Goal: Transaction & Acquisition: Obtain resource

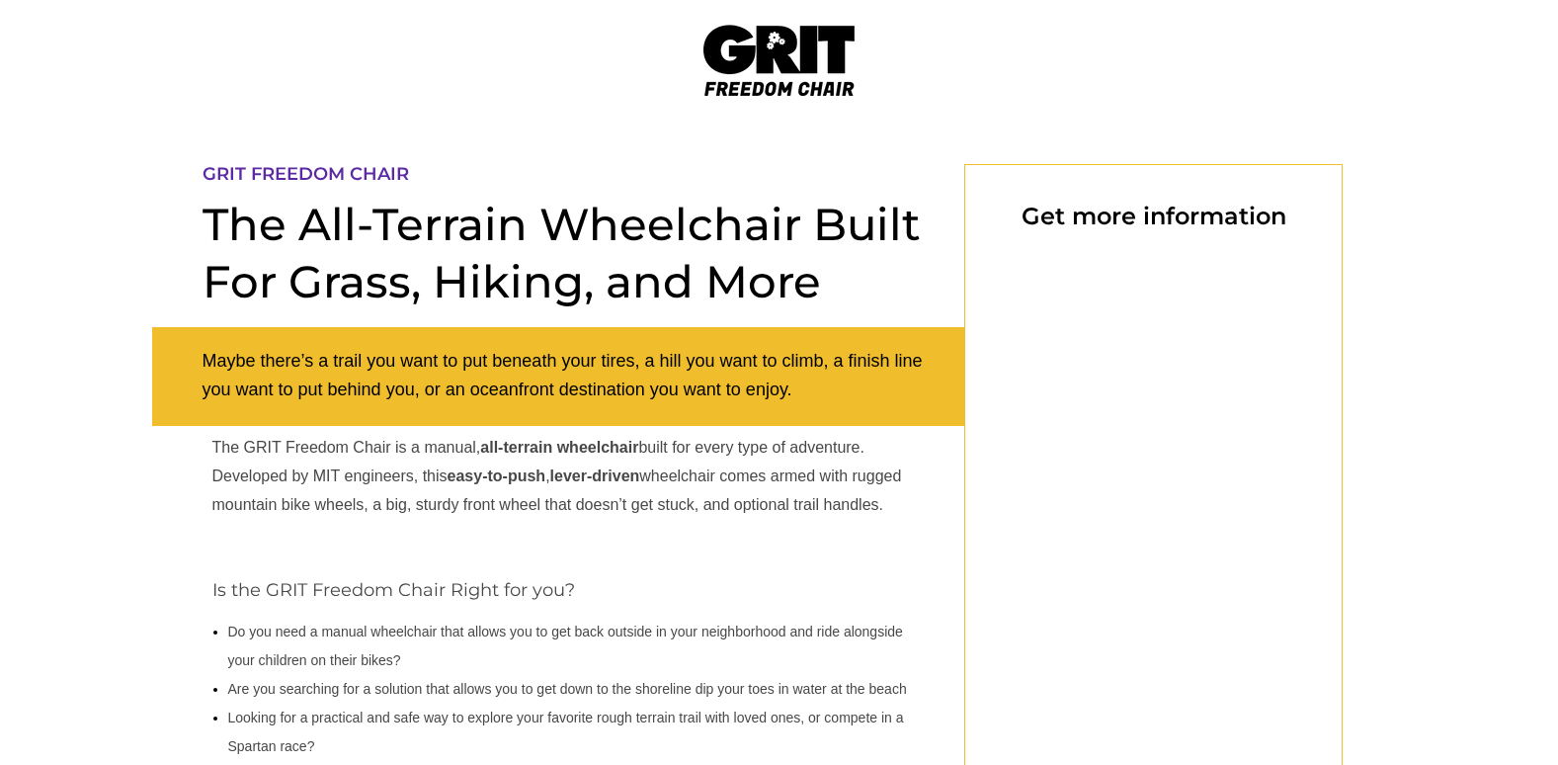
select select "US"
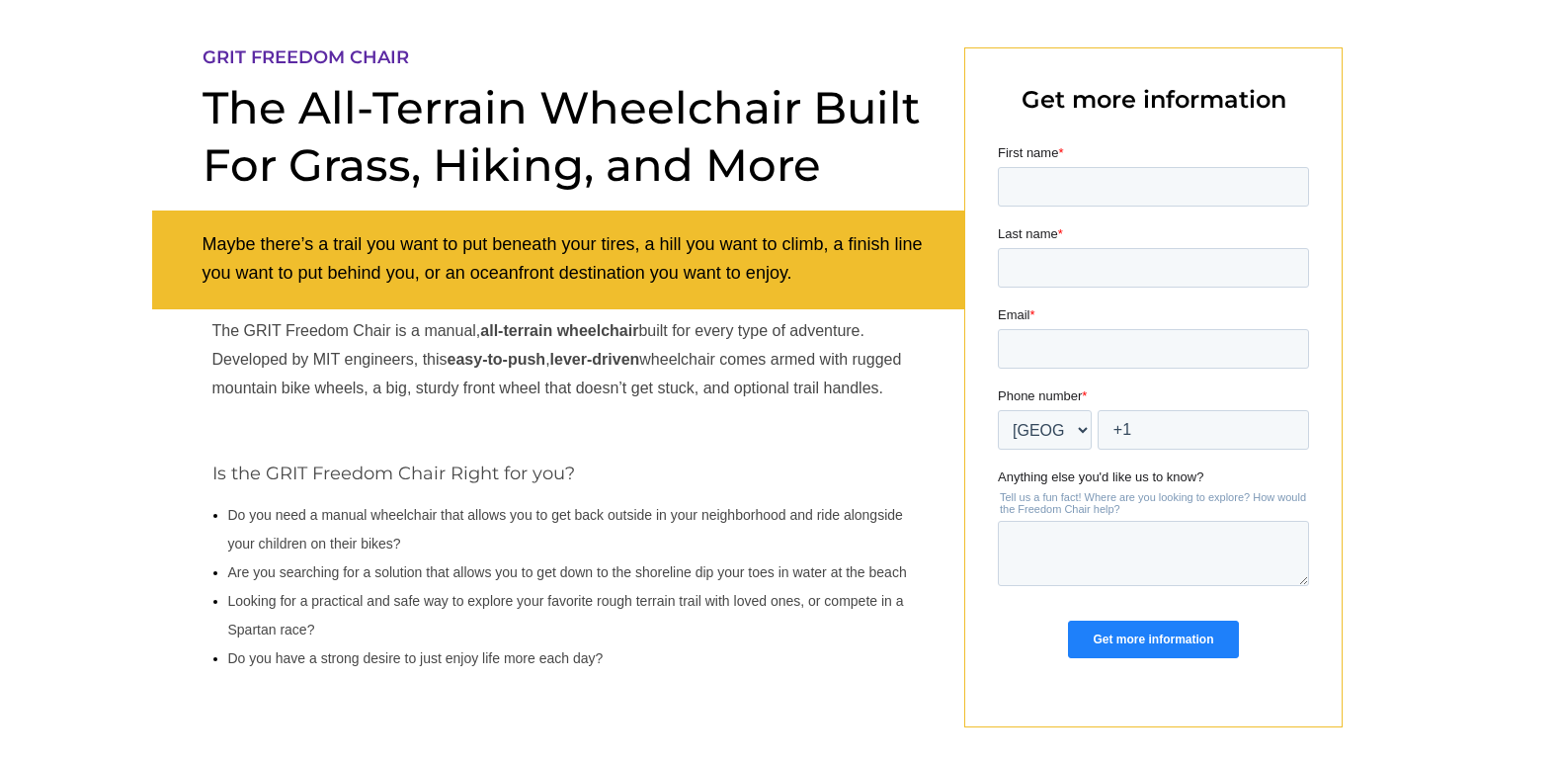
scroll to position [85, 0]
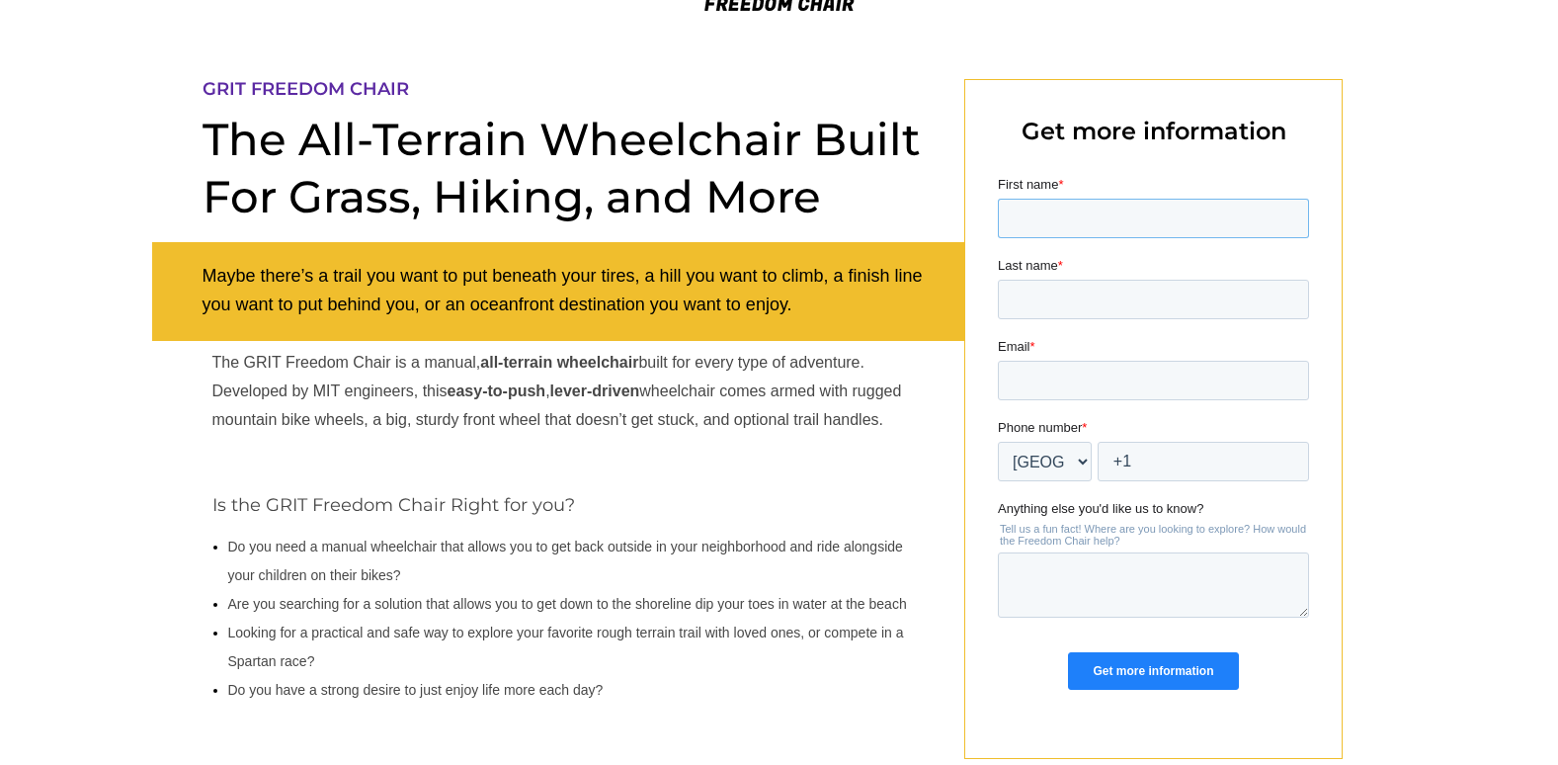
click at [1033, 222] on input "First name *" at bounding box center [1152, 219] width 311 height 40
type input "[PERSON_NAME]"
click at [1043, 305] on input "Last name *" at bounding box center [1152, 300] width 311 height 40
type input "[PERSON_NAME]"
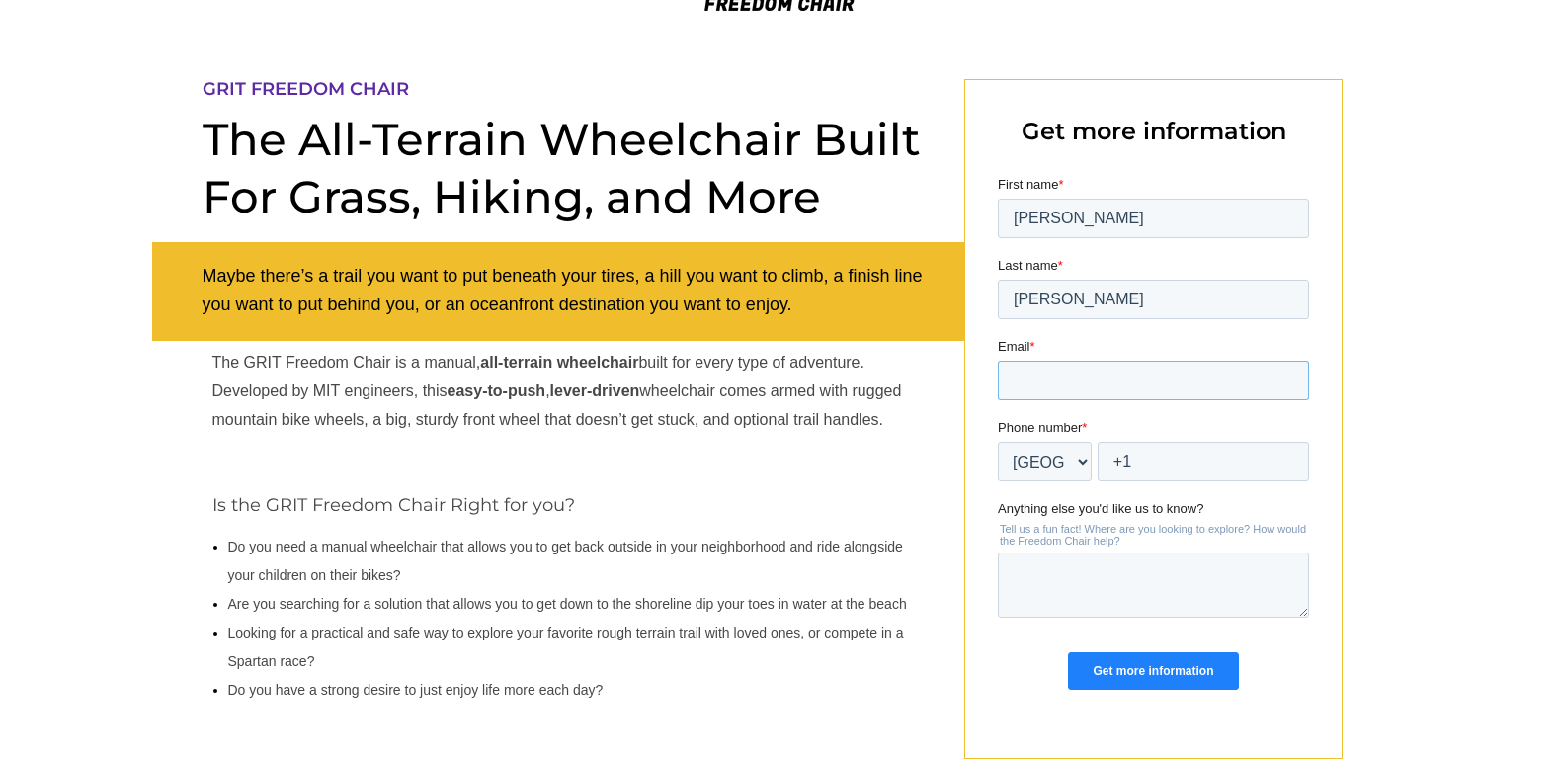
click at [1058, 376] on input "Email *" at bounding box center [1152, 381] width 311 height 40
type input "[EMAIL_ADDRESS][DOMAIN_NAME]"
click at [1138, 460] on input "+1" at bounding box center [1202, 462] width 211 height 40
type input "+1 4843438978"
click at [1150, 671] on input "Get more information" at bounding box center [1152, 671] width 170 height 38
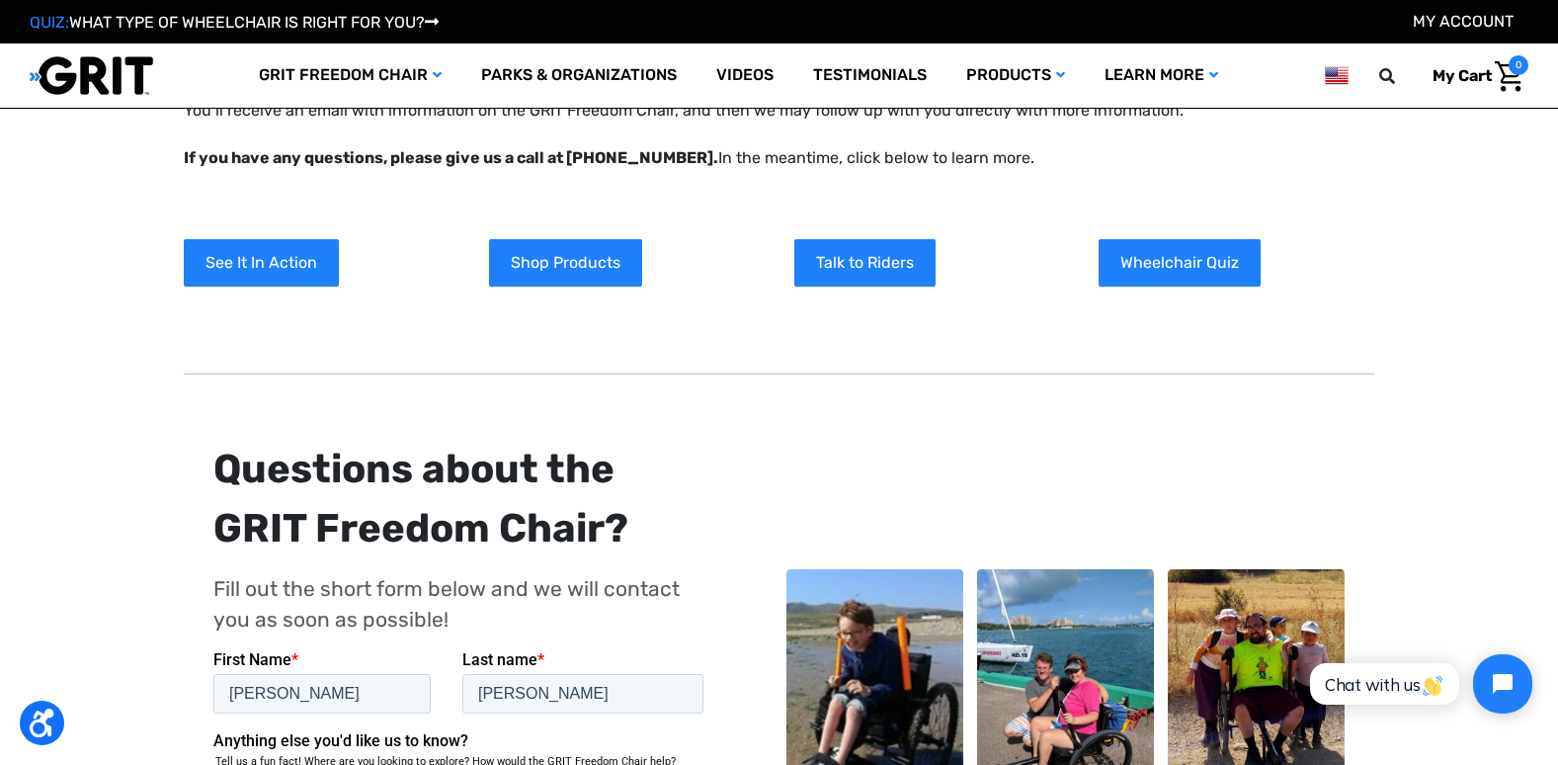
scroll to position [23, 0]
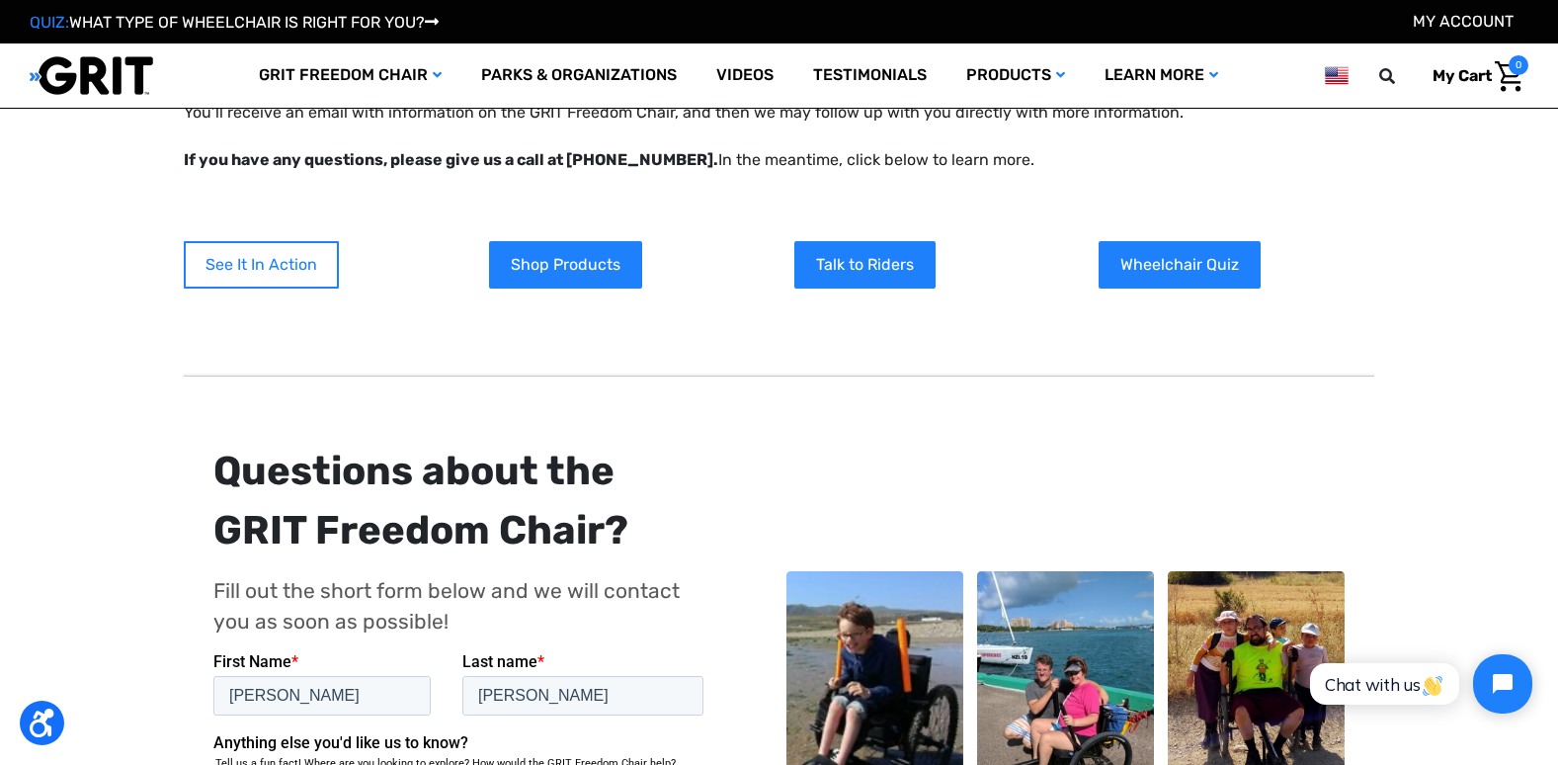
click at [283, 271] on link "See It In Action" at bounding box center [261, 264] width 155 height 47
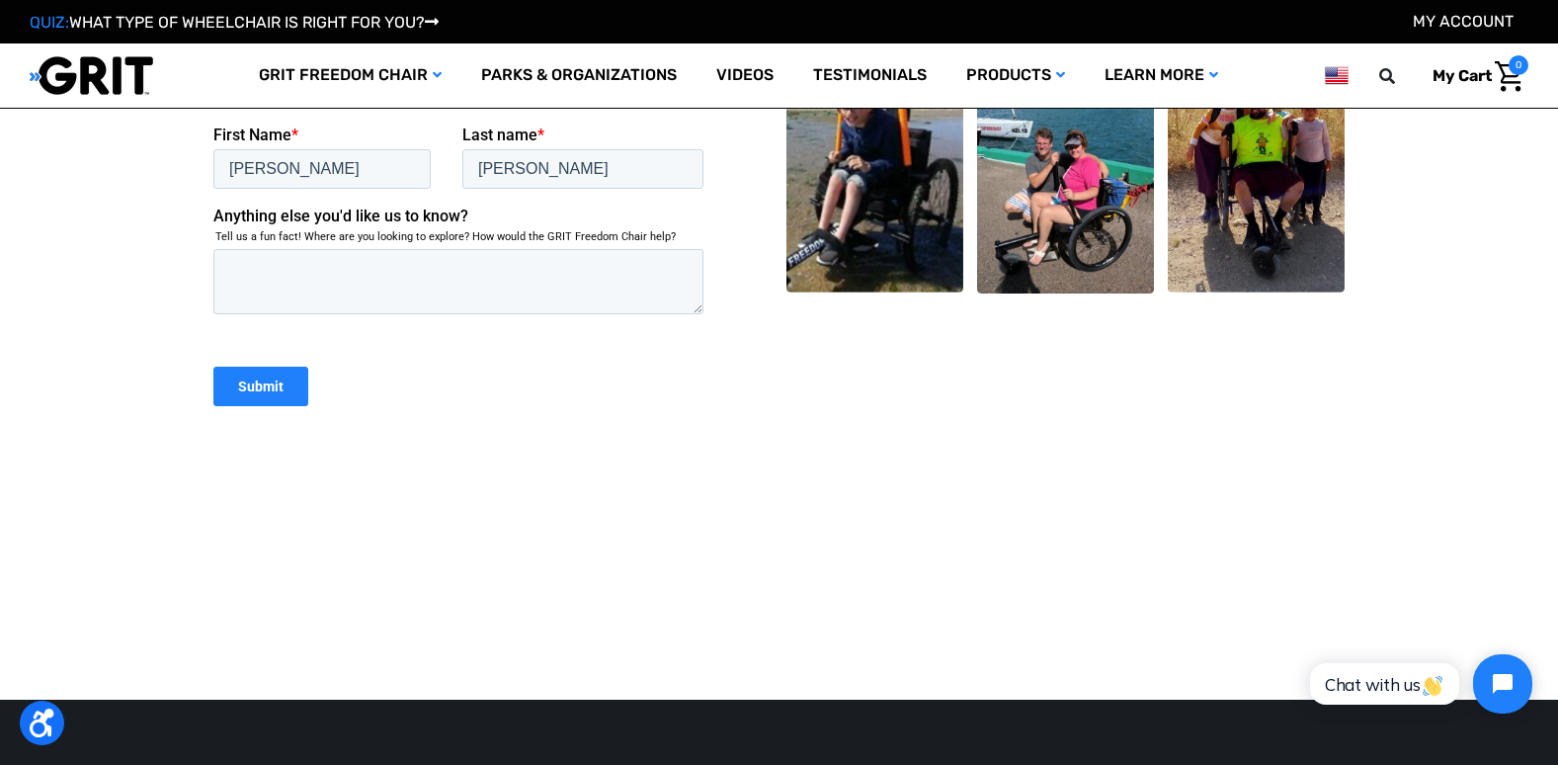
scroll to position [1066, 0]
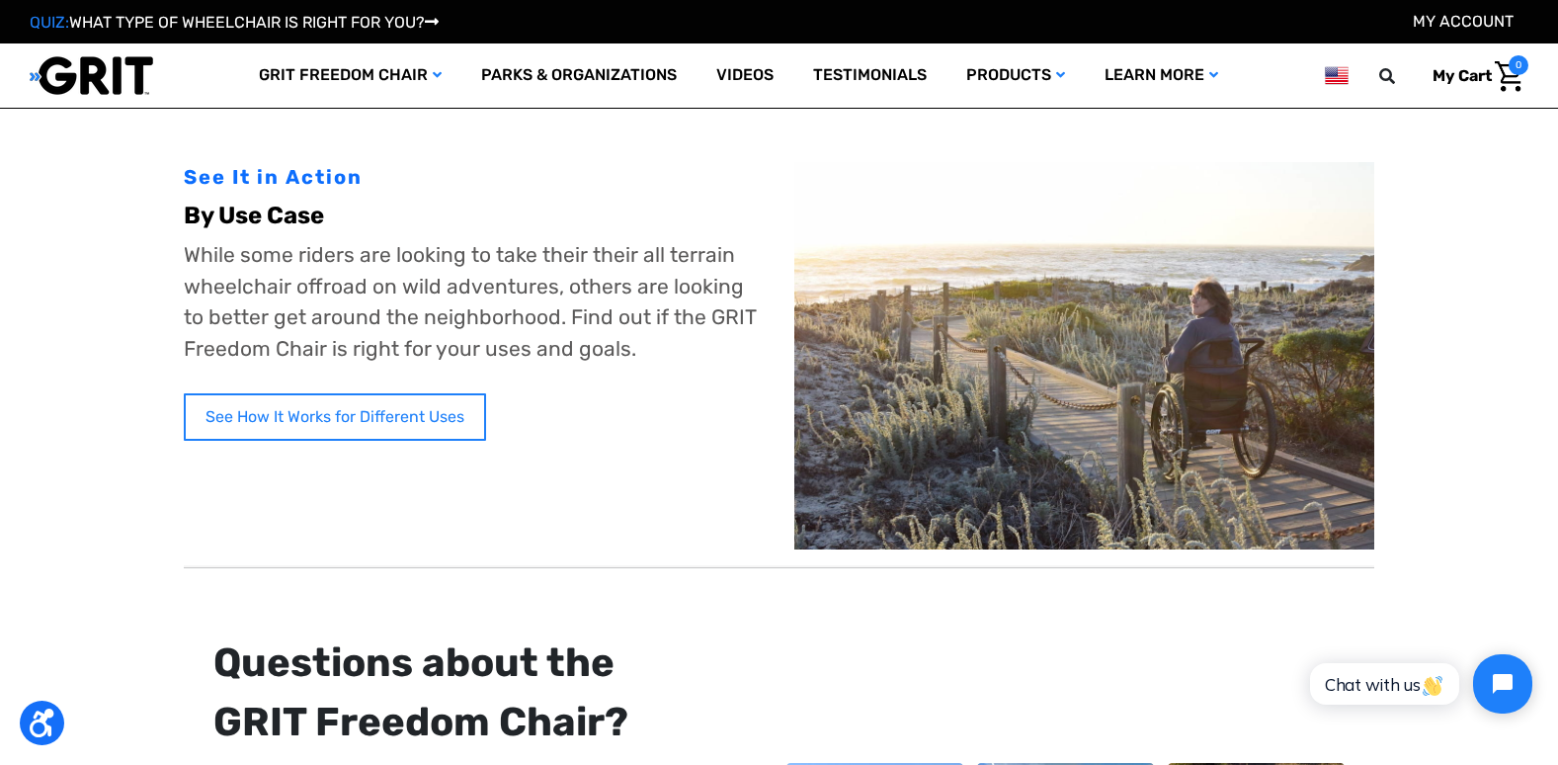
click at [421, 429] on link "See How It Works for Different Uses" at bounding box center [335, 416] width 302 height 47
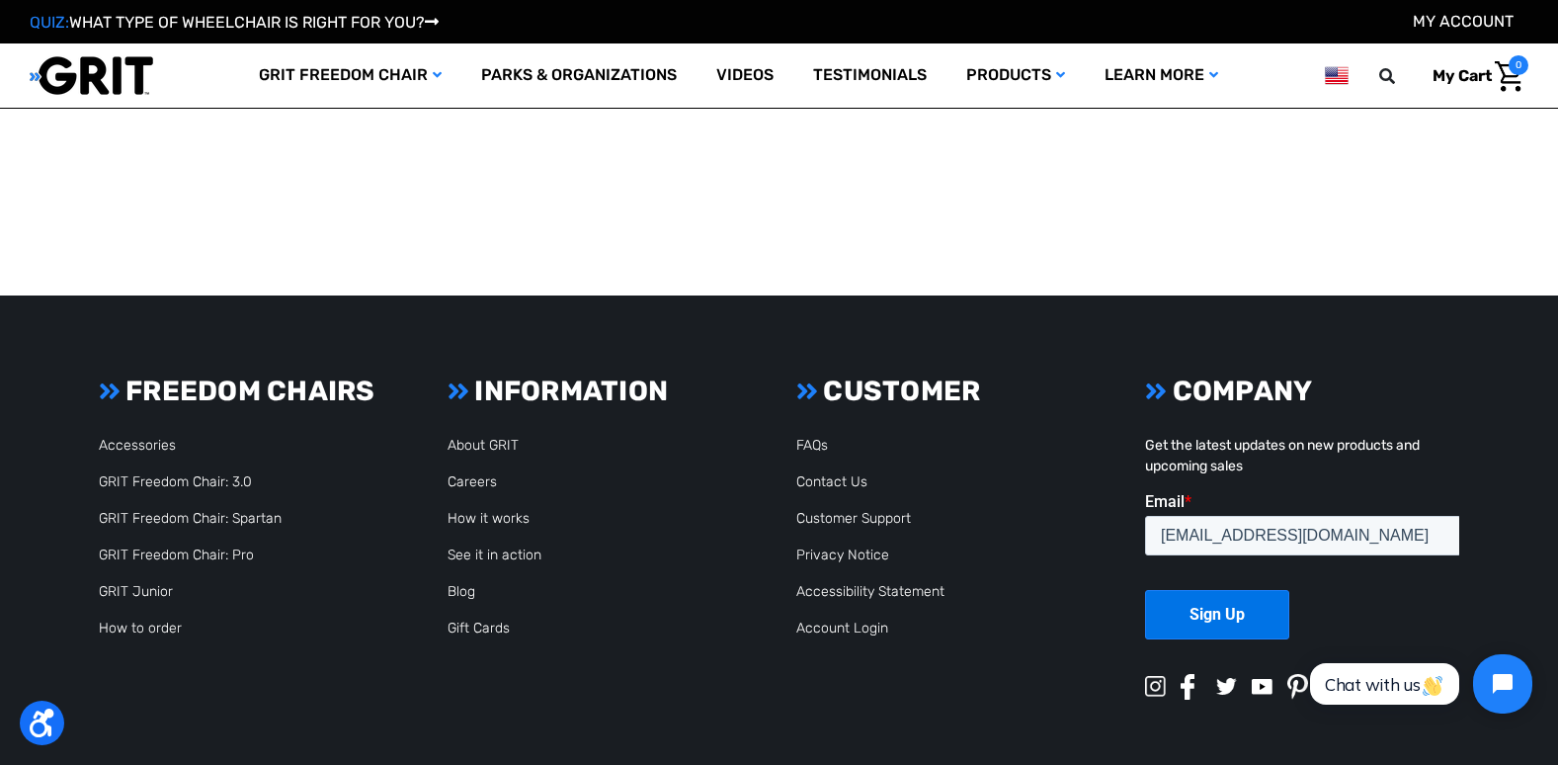
scroll to position [2701, 0]
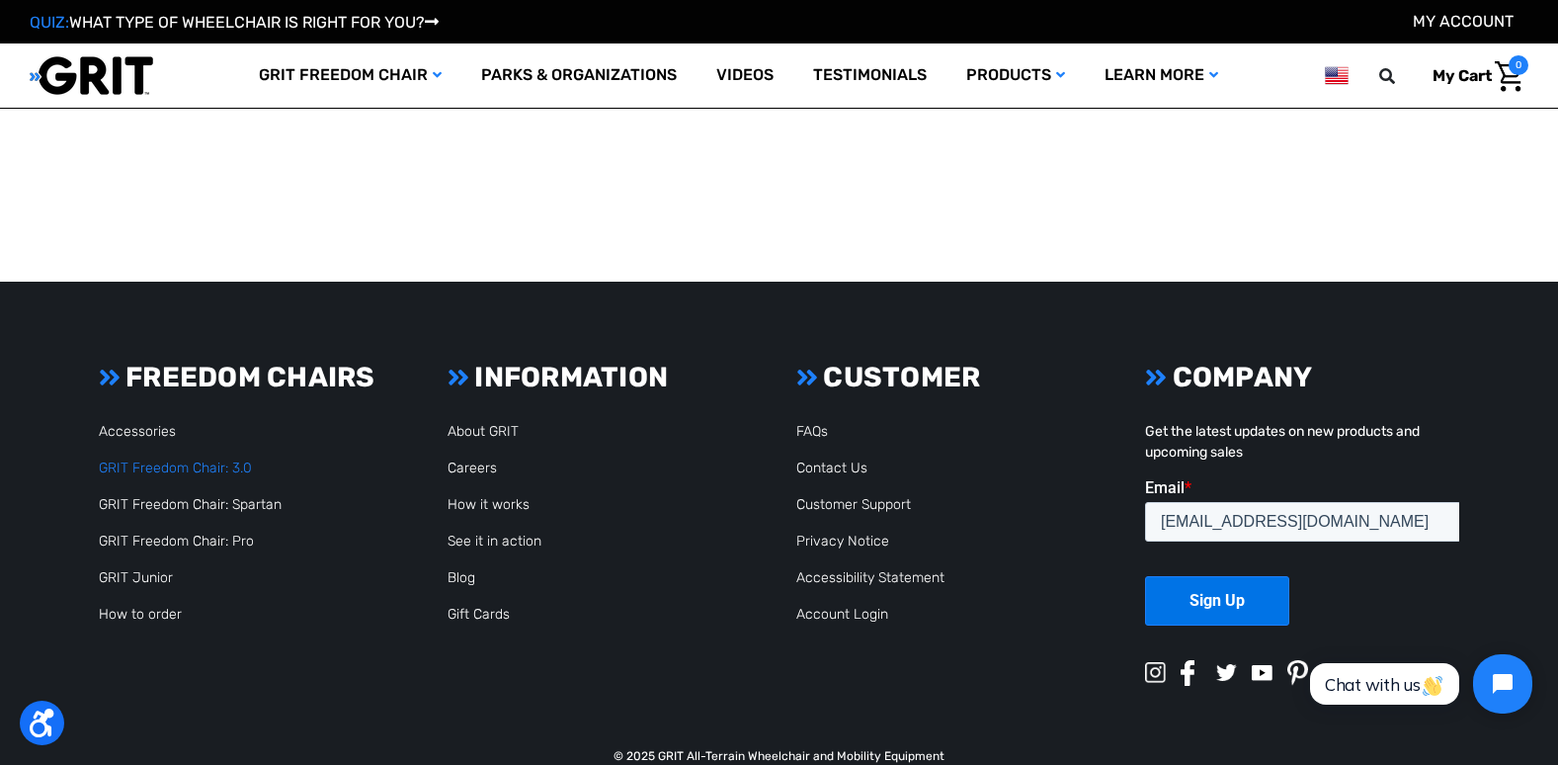
click at [152, 463] on link "GRIT Freedom Chair: 3.0" at bounding box center [175, 467] width 153 height 17
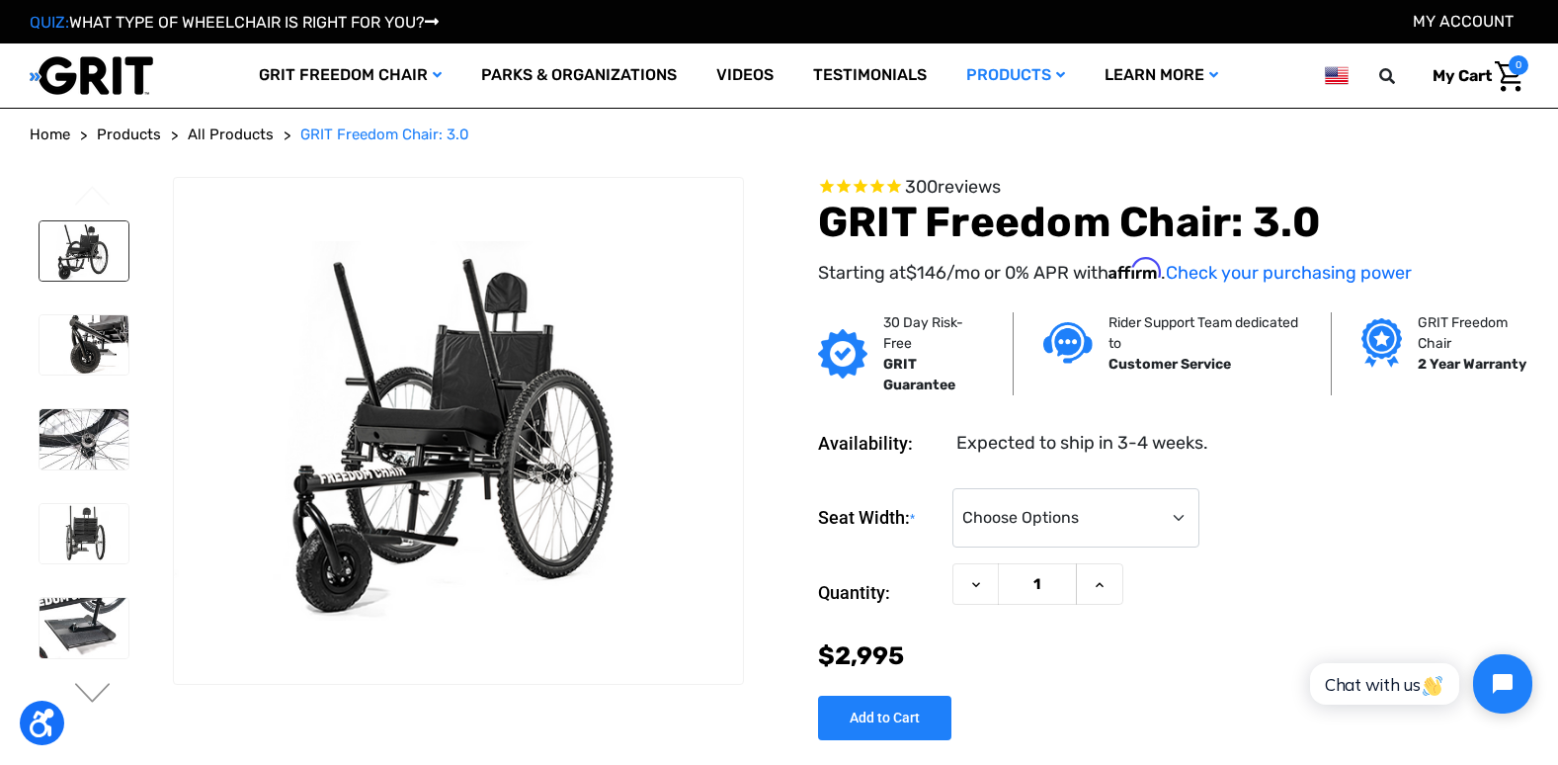
click at [85, 259] on img at bounding box center [84, 250] width 89 height 59
click at [100, 317] on img at bounding box center [84, 344] width 89 height 59
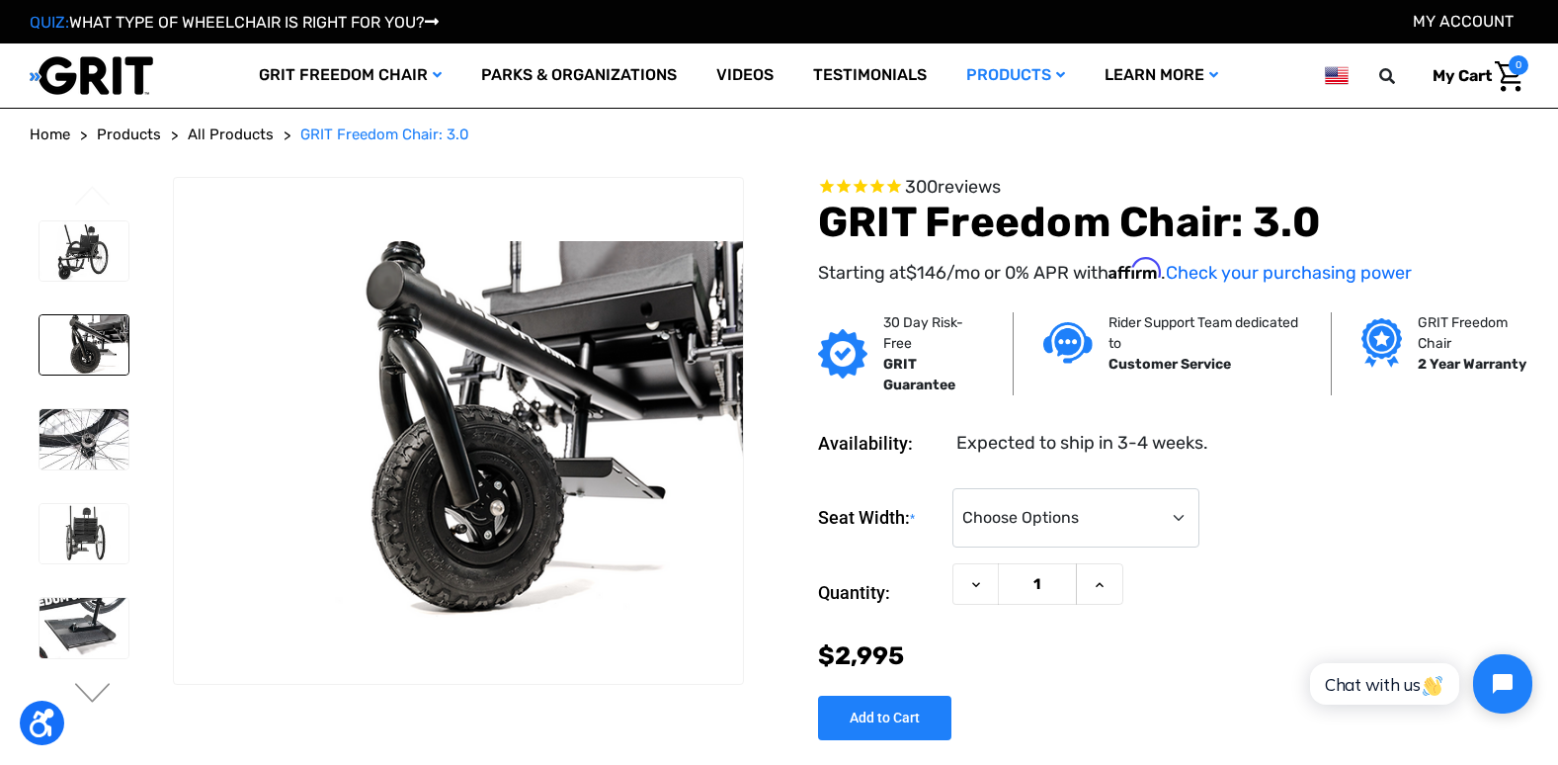
click at [99, 353] on img at bounding box center [84, 344] width 89 height 59
click at [90, 441] on img at bounding box center [84, 438] width 89 height 59
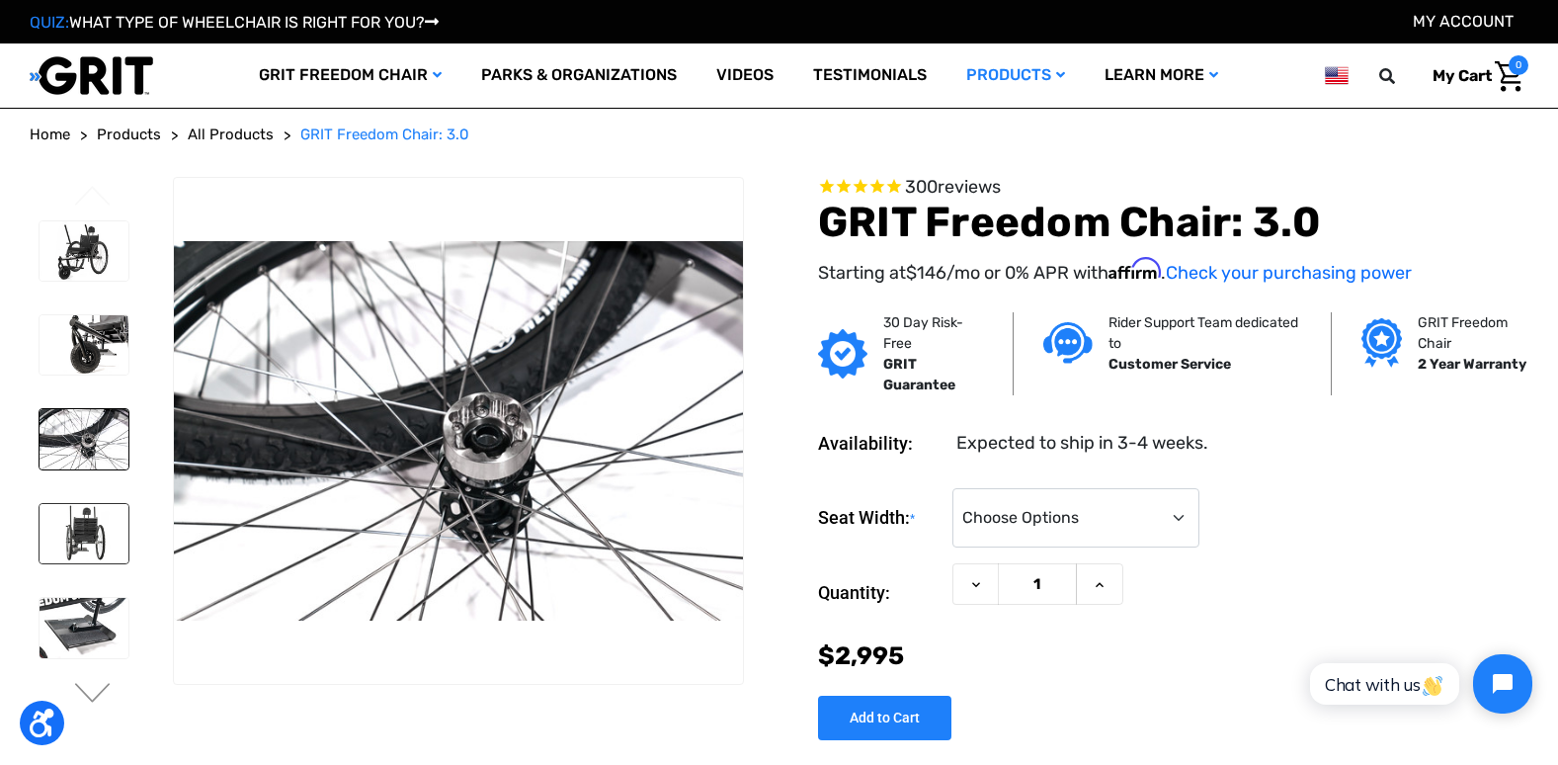
click at [90, 536] on img at bounding box center [84, 533] width 89 height 59
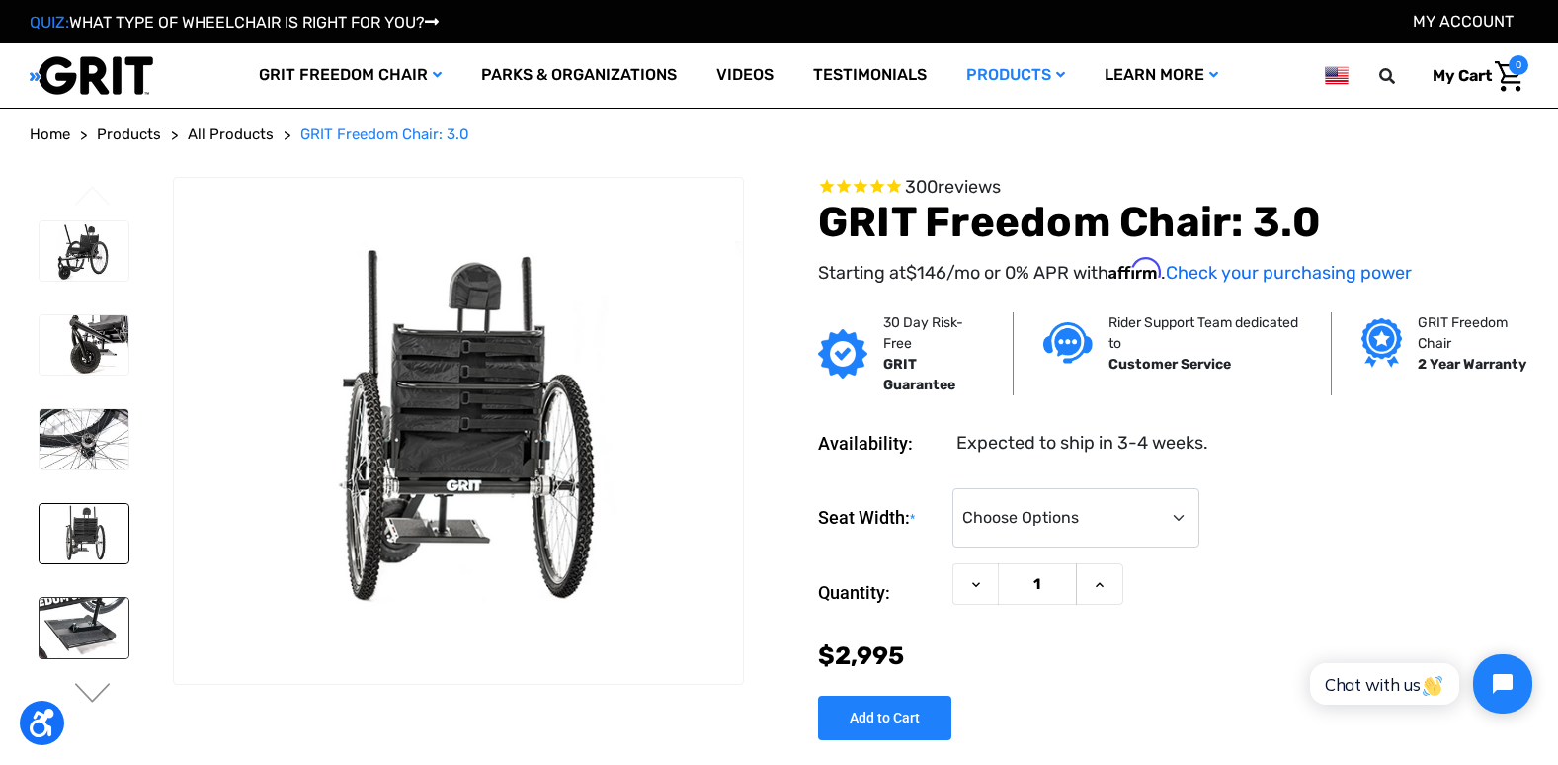
click at [86, 623] on img at bounding box center [84, 627] width 89 height 59
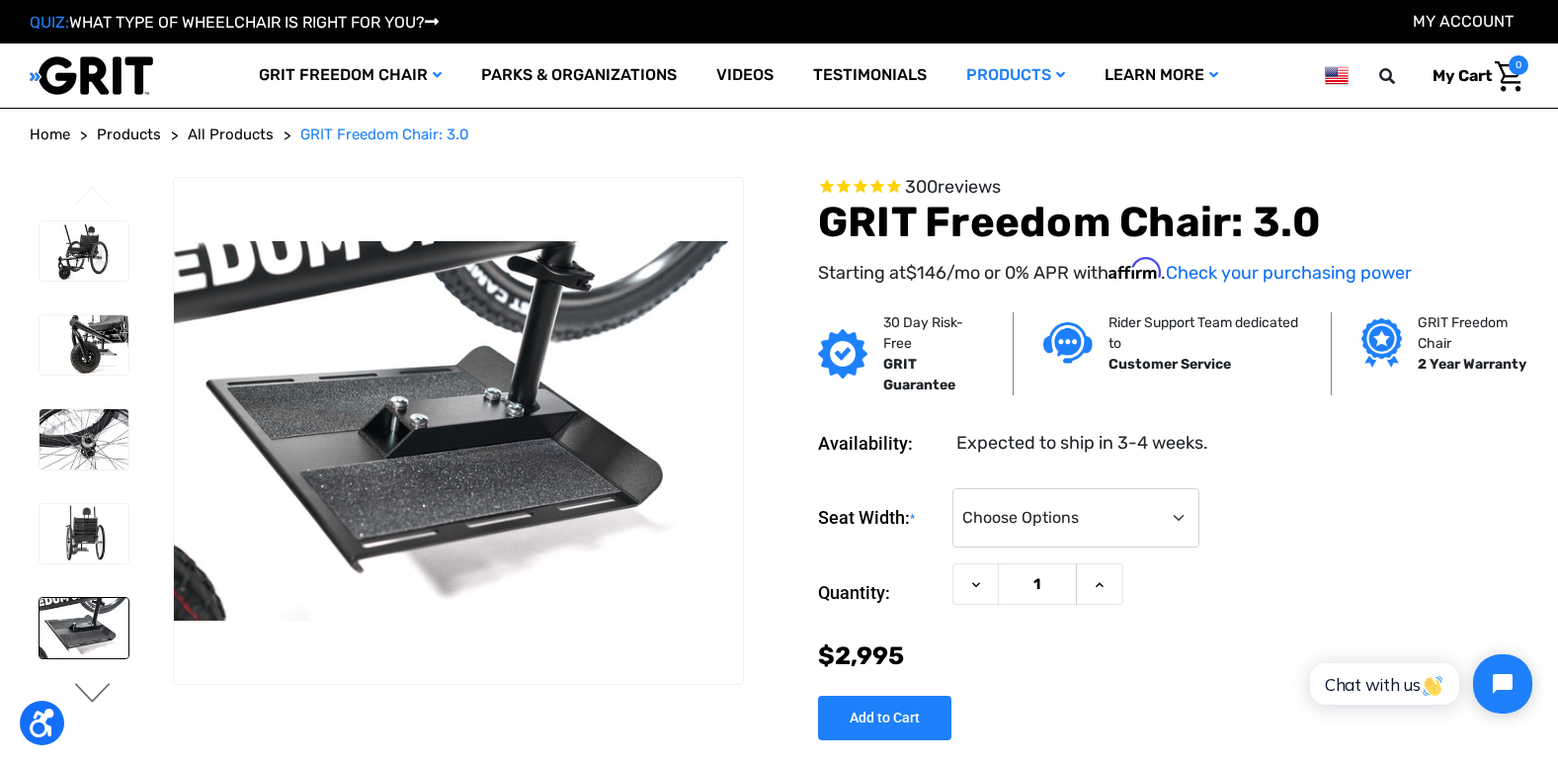
click at [87, 700] on button "Next" at bounding box center [92, 695] width 41 height 24
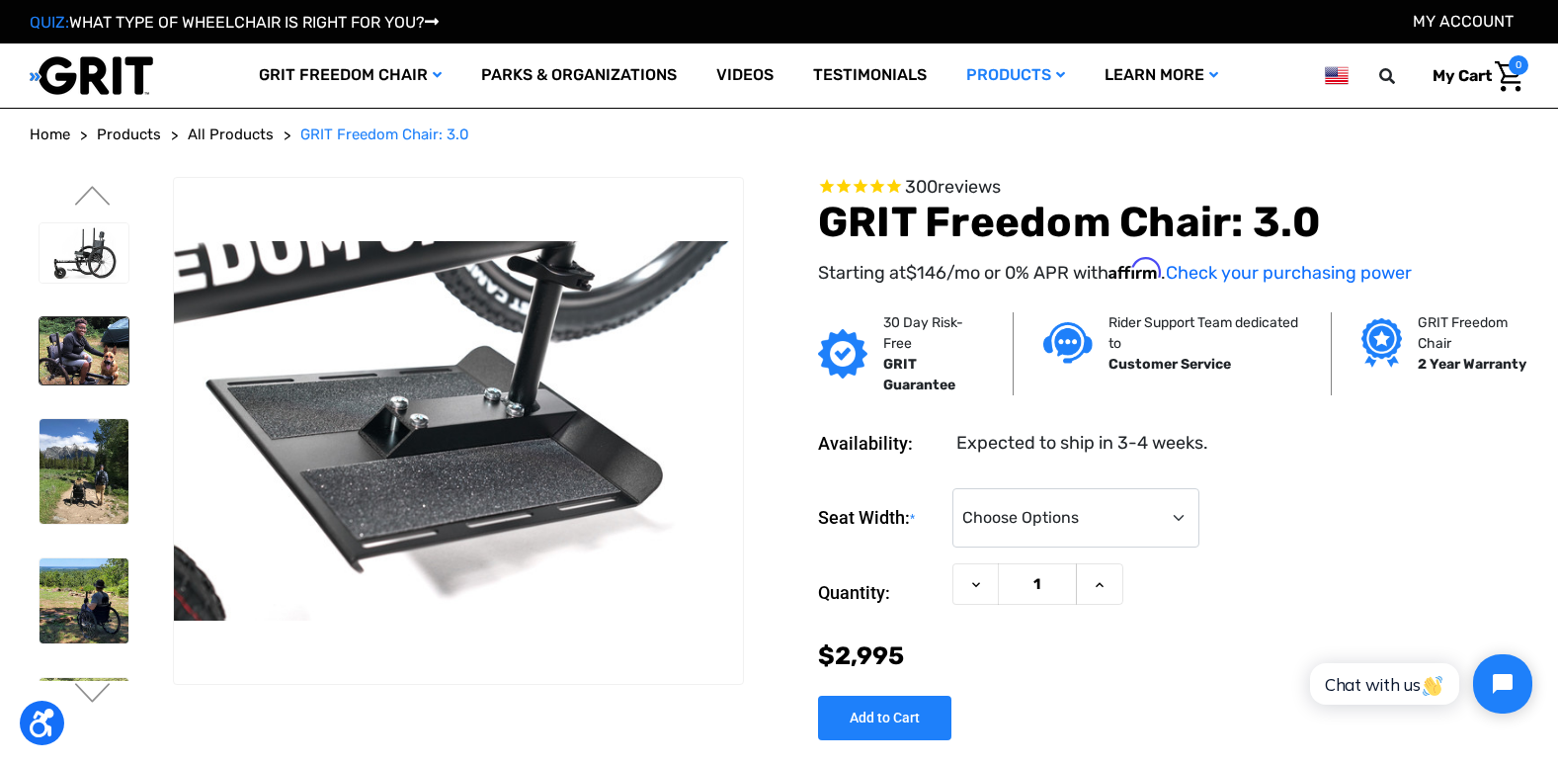
click at [90, 370] on img at bounding box center [84, 350] width 89 height 67
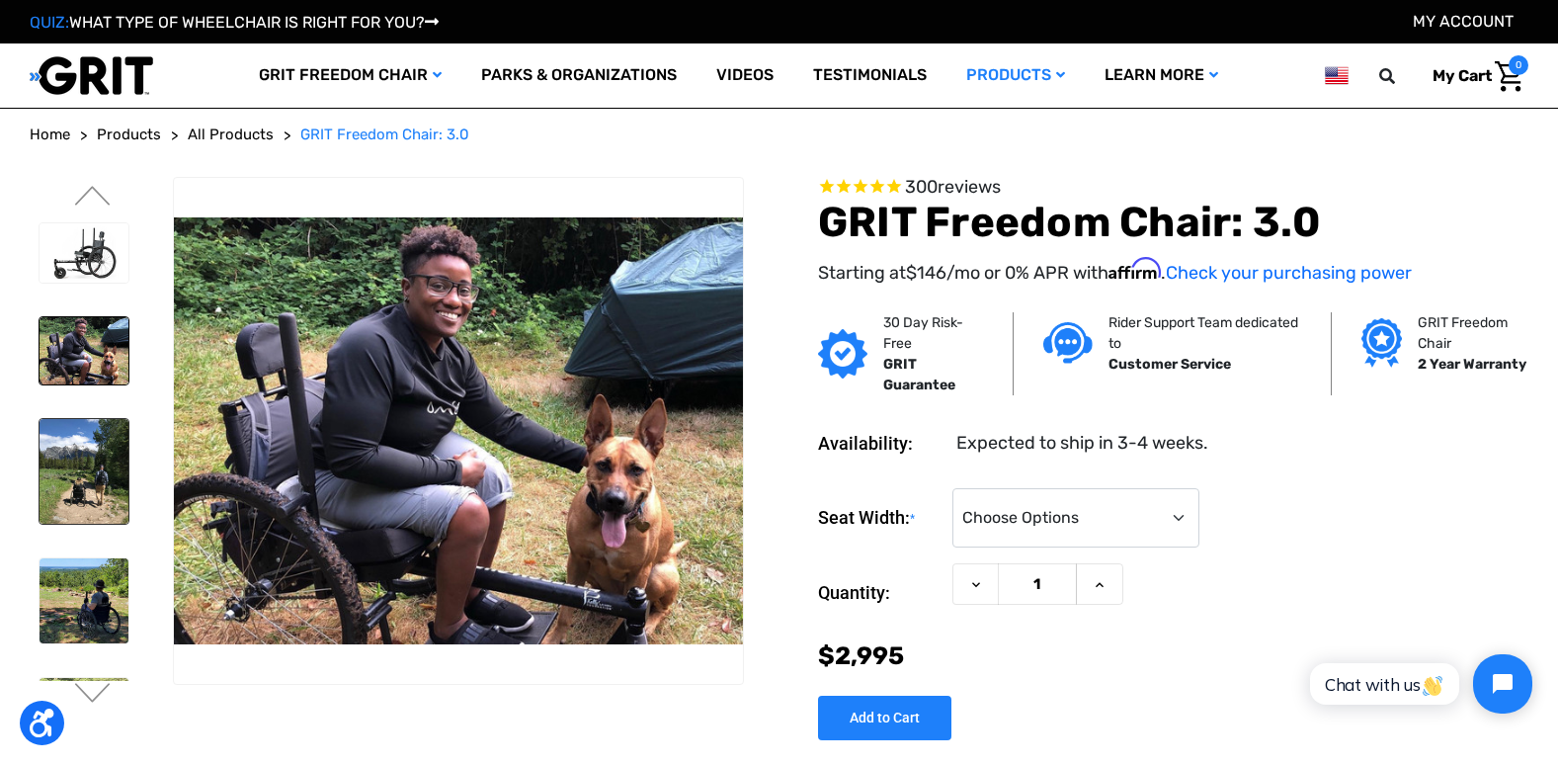
click at [86, 473] on img at bounding box center [84, 471] width 89 height 105
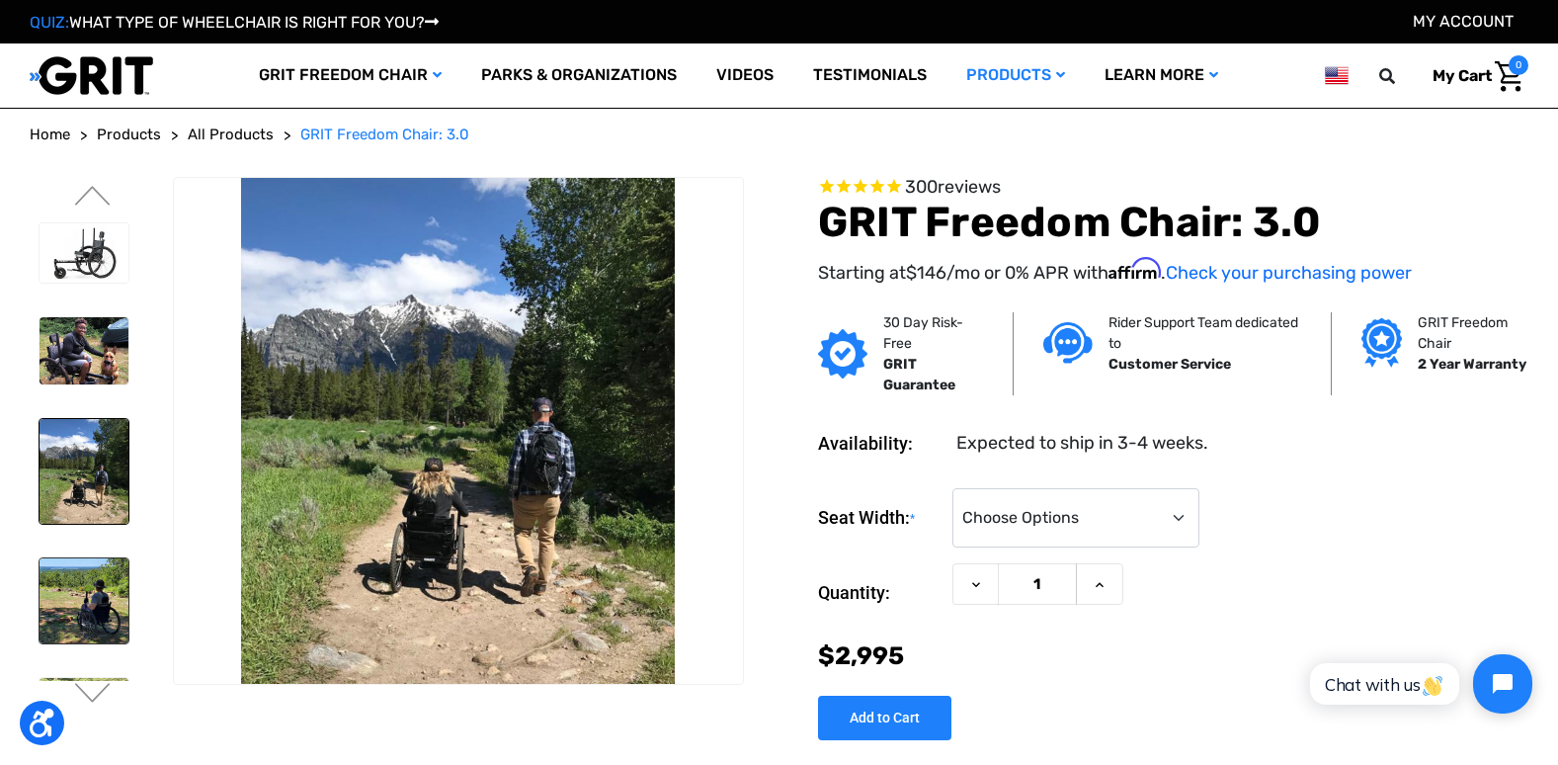
drag, startPoint x: 86, startPoint y: 473, endPoint x: 86, endPoint y: 603, distance: 129.4
click at [86, 603] on div at bounding box center [83, 260] width 107 height 1036
click at [89, 602] on img at bounding box center [84, 600] width 89 height 85
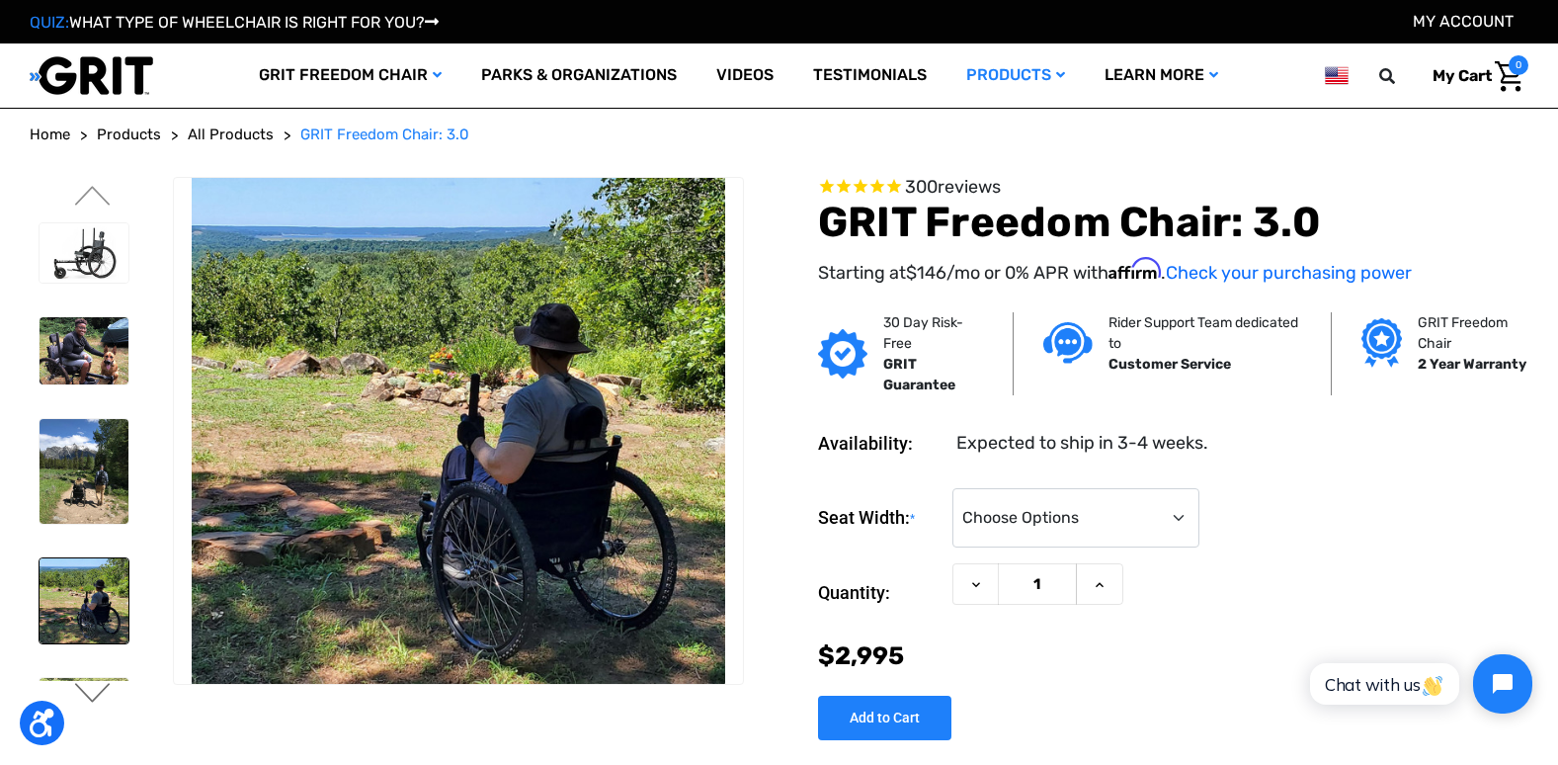
click at [96, 693] on button "Next" at bounding box center [92, 695] width 41 height 24
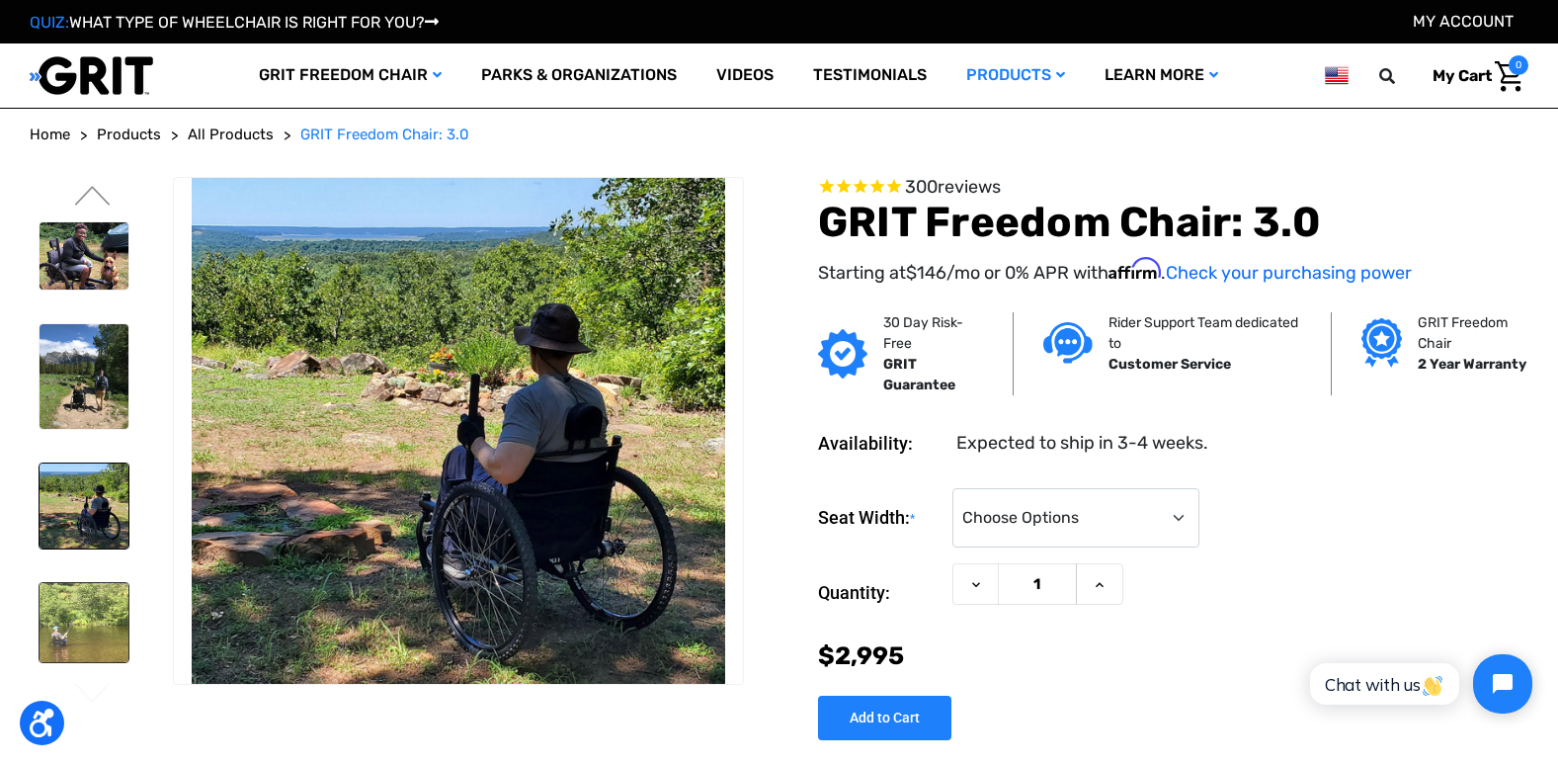
click at [77, 637] on img at bounding box center [84, 622] width 89 height 79
